Goal: Find specific page/section: Find specific page/section

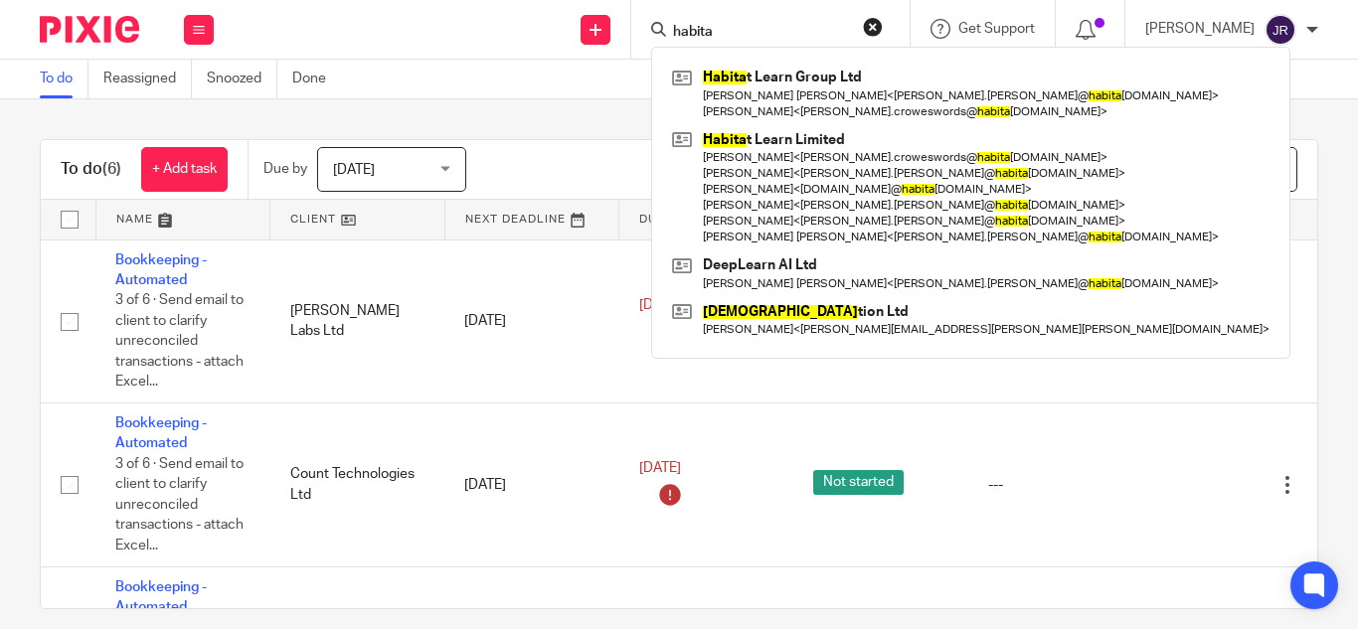
type input "habita"
click button "submit" at bounding box center [0, 0] width 0 height 0
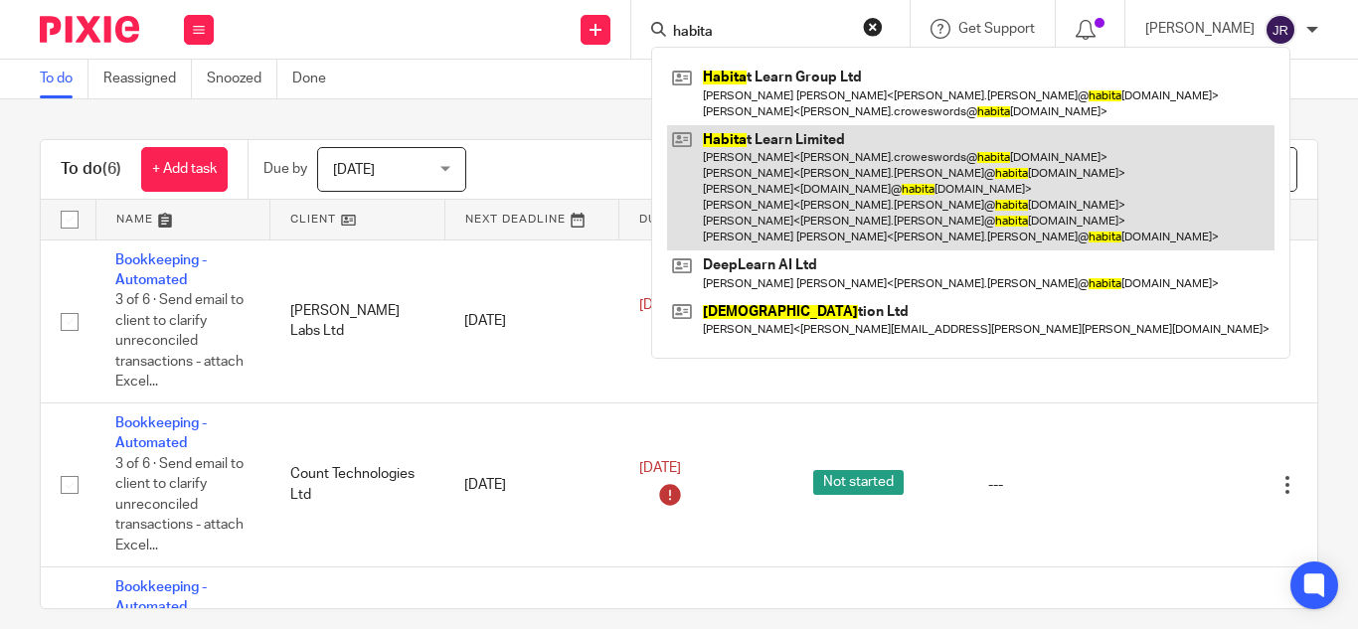
click at [829, 156] on link at bounding box center [971, 188] width 608 height 126
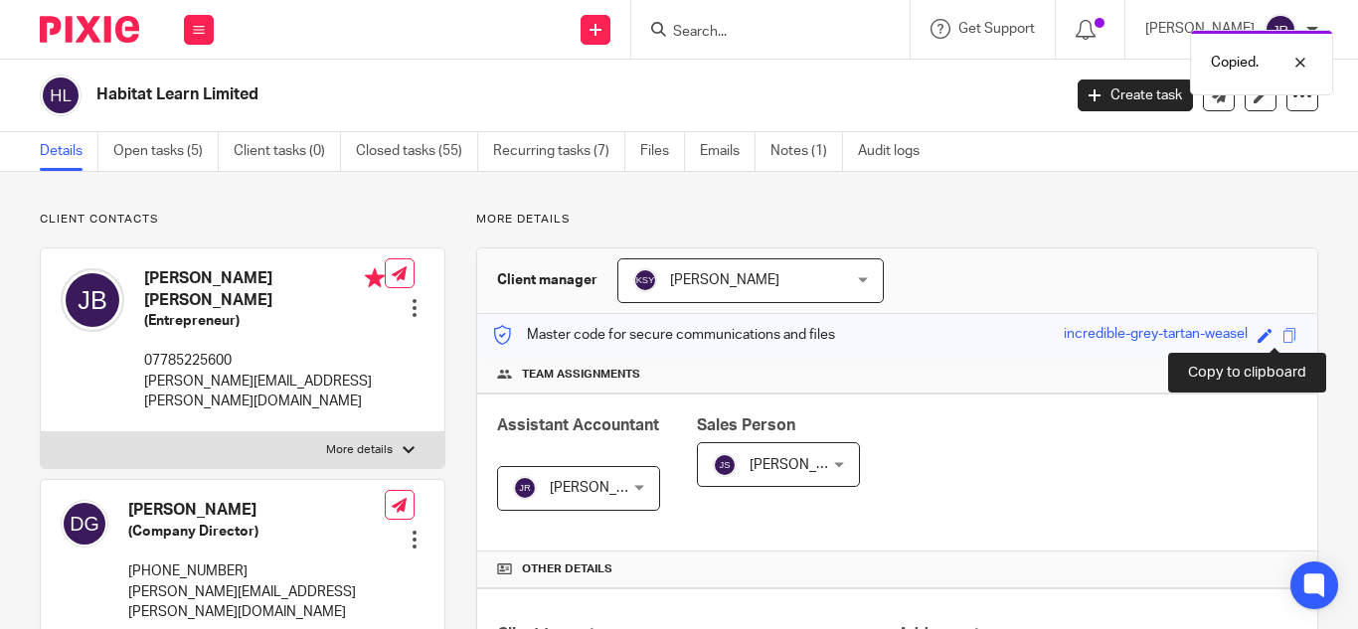
click at [1283, 336] on span at bounding box center [1290, 335] width 15 height 15
click at [1283, 339] on span at bounding box center [1290, 335] width 15 height 15
click at [1283, 338] on span at bounding box center [1290, 335] width 15 height 15
